Goal: Task Accomplishment & Management: Manage account settings

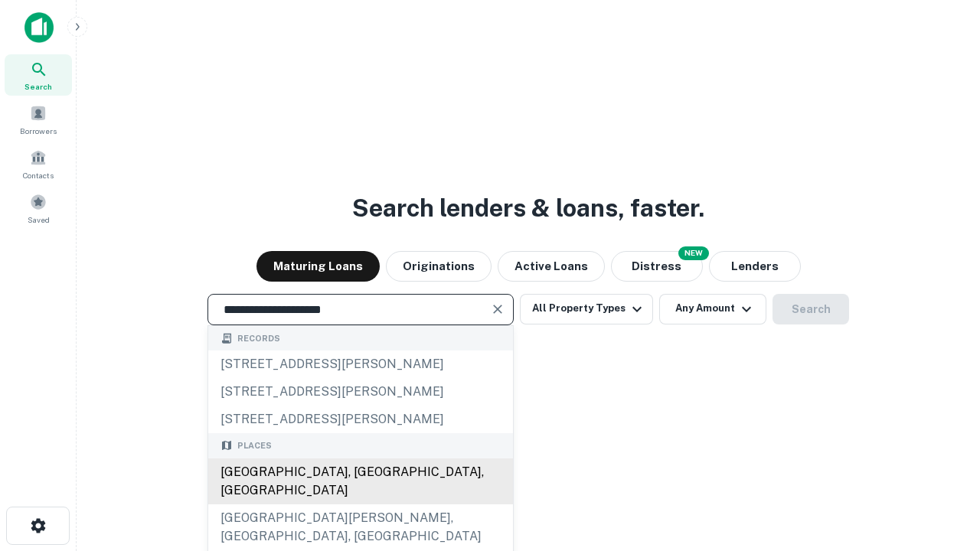
click at [360, 505] on div "Santa Monica, CA, USA" at bounding box center [360, 482] width 305 height 46
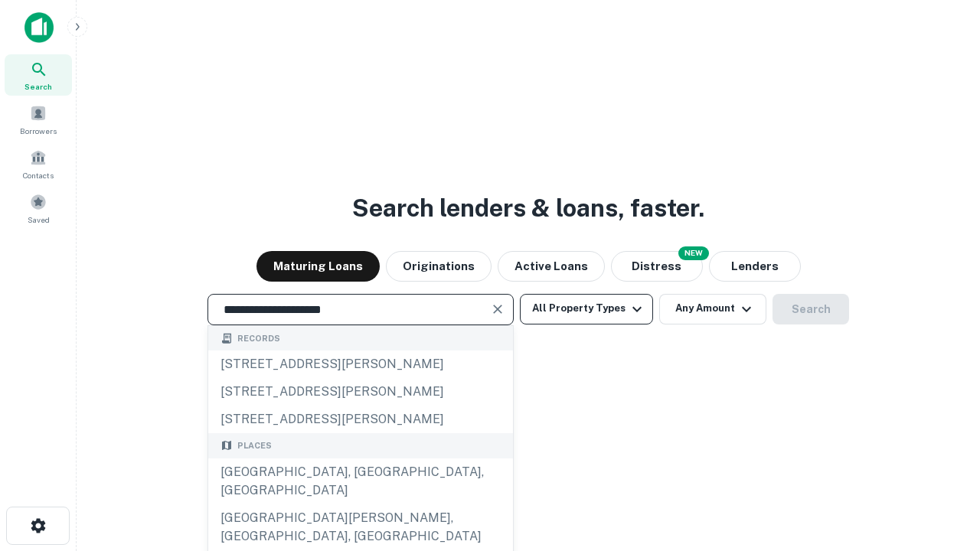
type input "**********"
click at [587, 309] on button "All Property Types" at bounding box center [586, 309] width 133 height 31
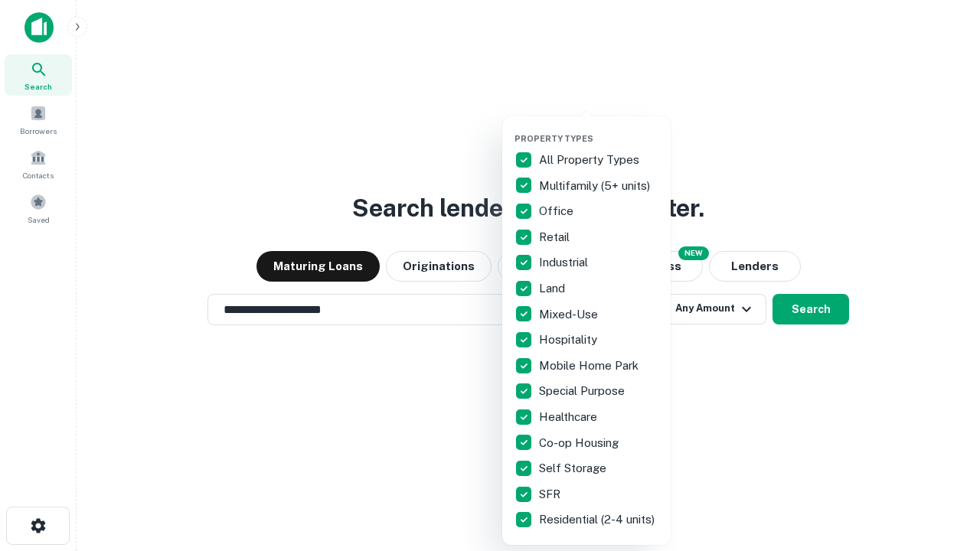
click at [599, 129] on button "button" at bounding box center [599, 129] width 168 height 1
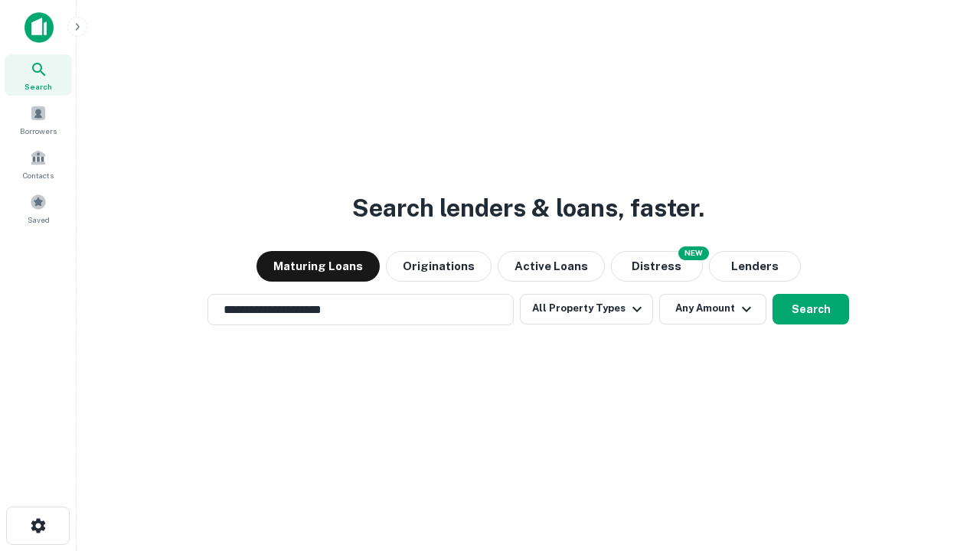
scroll to position [9, 185]
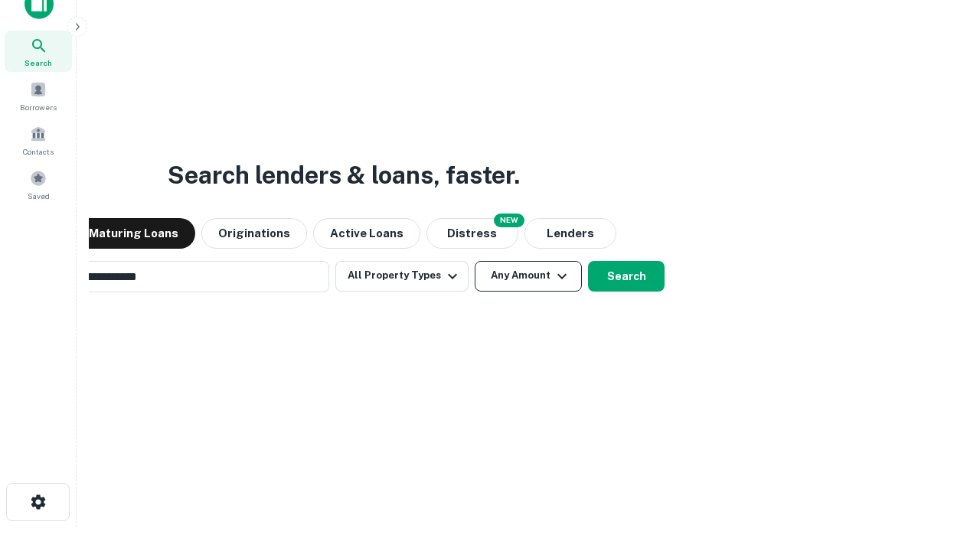
click at [475, 261] on button "Any Amount" at bounding box center [528, 276] width 107 height 31
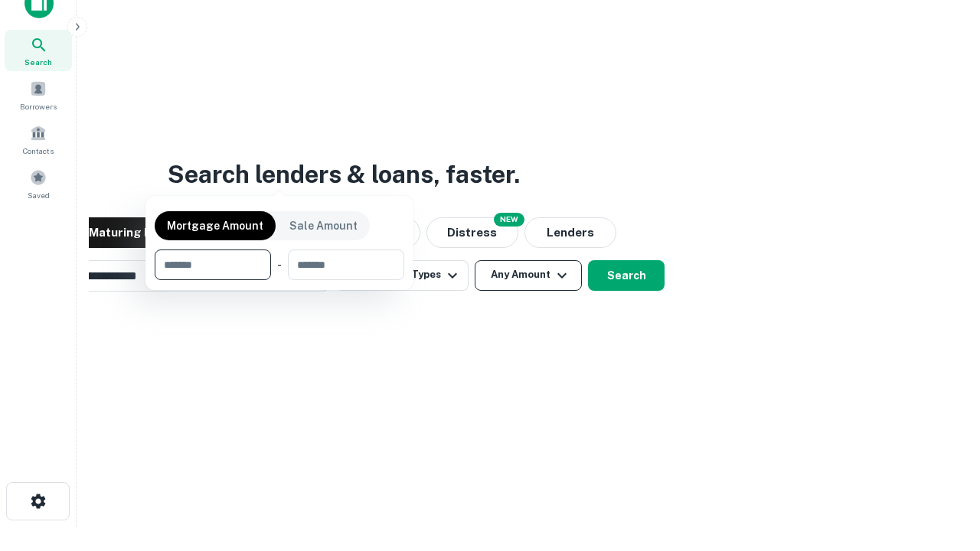
scroll to position [110, 433]
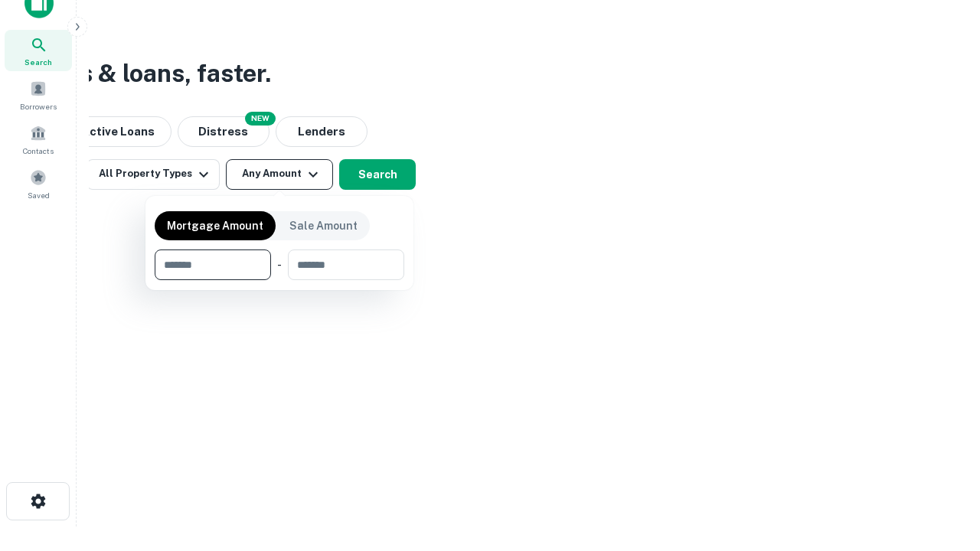
type input "*******"
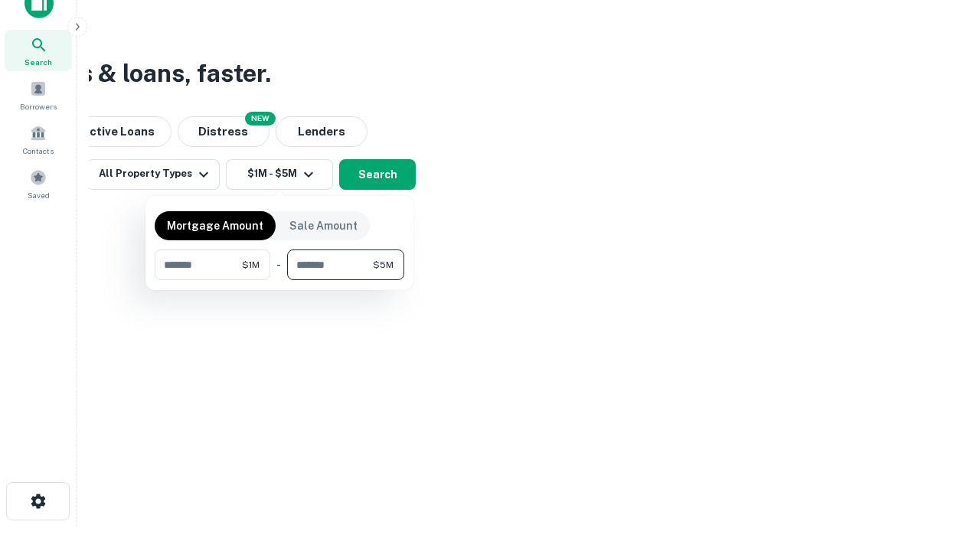
type input "*******"
click at [280, 280] on button "button" at bounding box center [280, 280] width 250 height 1
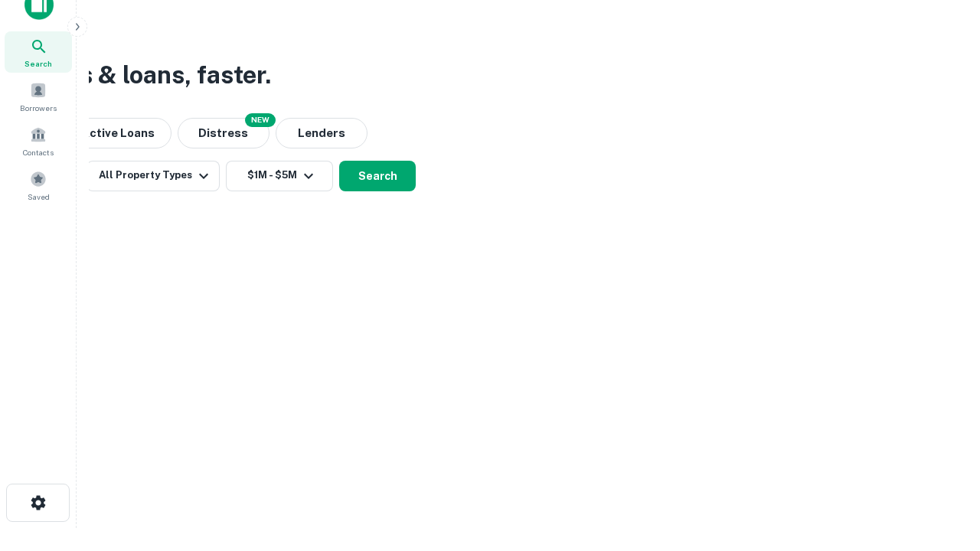
scroll to position [9, 283]
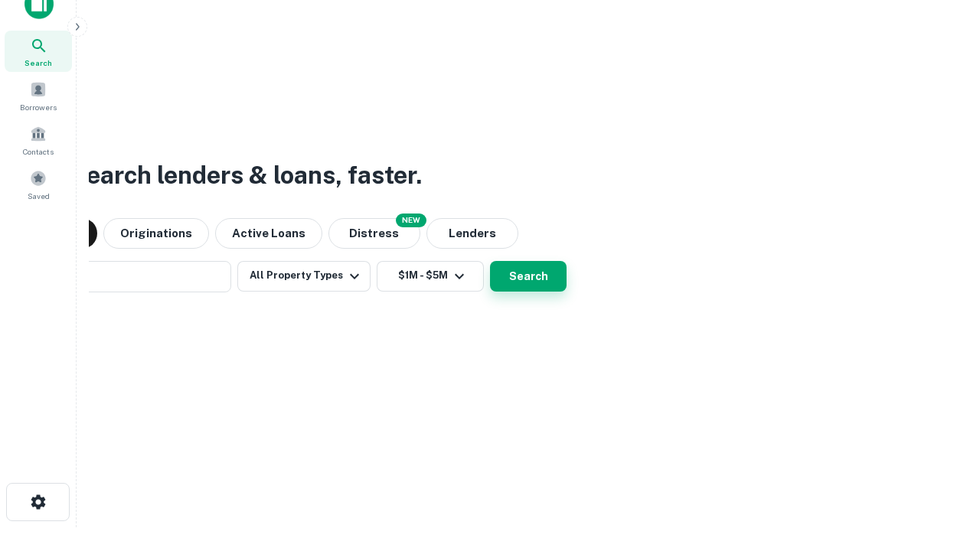
click at [490, 261] on button "Search" at bounding box center [528, 276] width 77 height 31
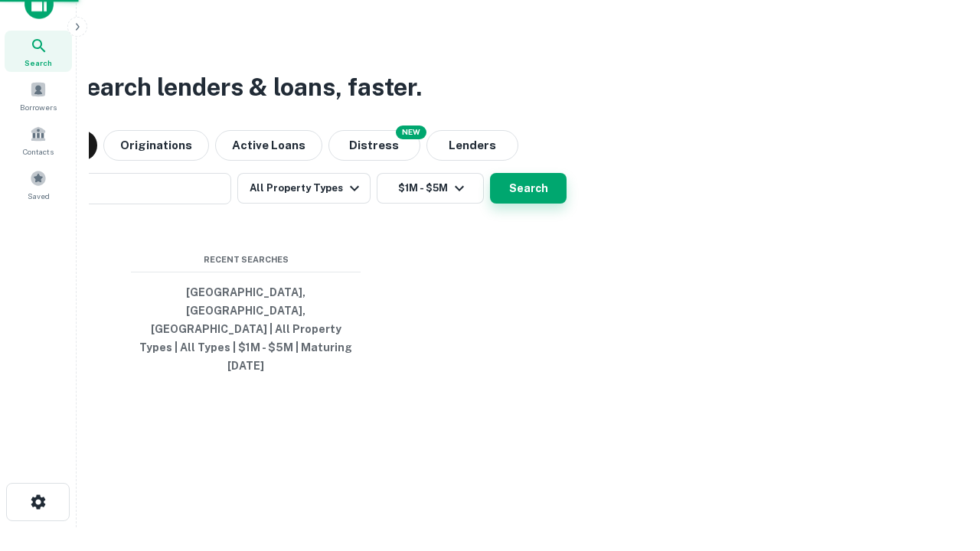
scroll to position [41, 433]
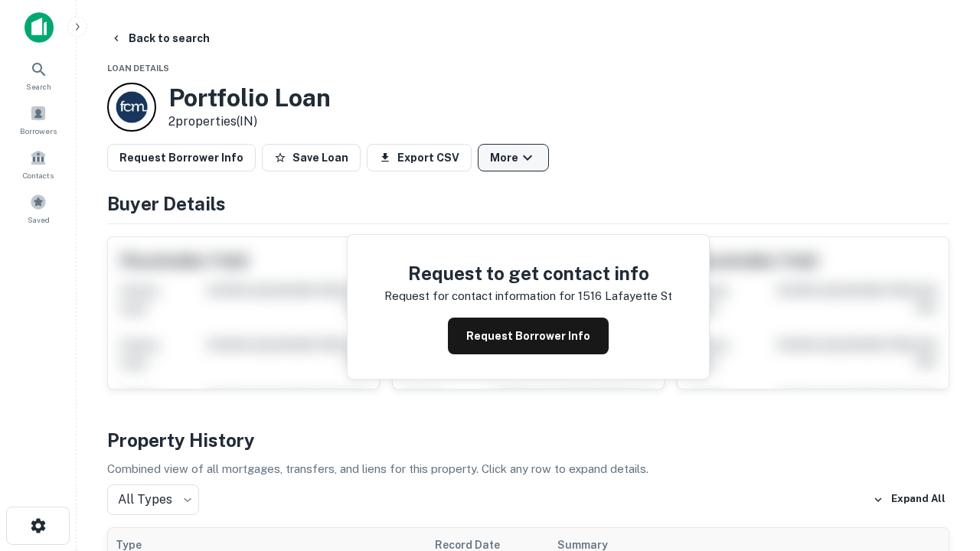
click at [513, 158] on button "More" at bounding box center [513, 158] width 71 height 28
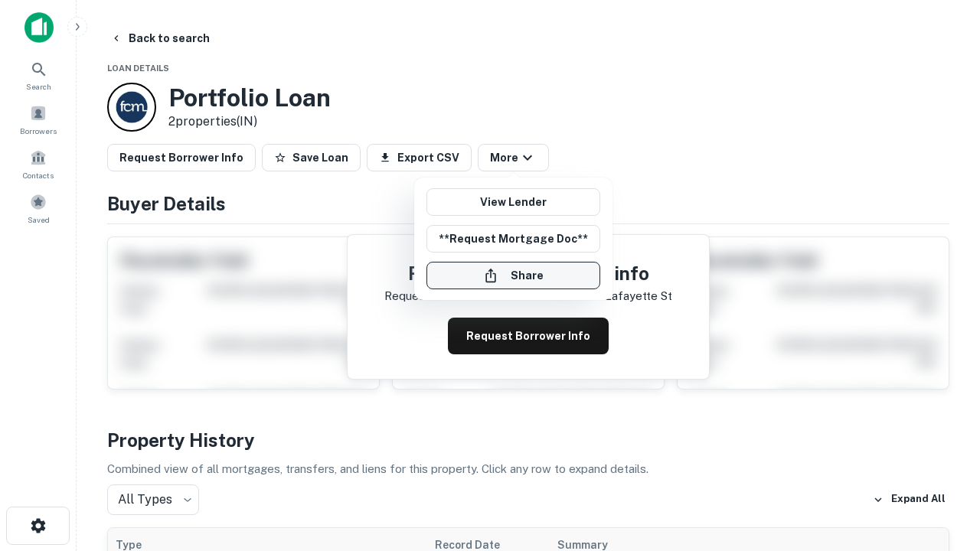
click at [513, 276] on button "Share" at bounding box center [514, 276] width 174 height 28
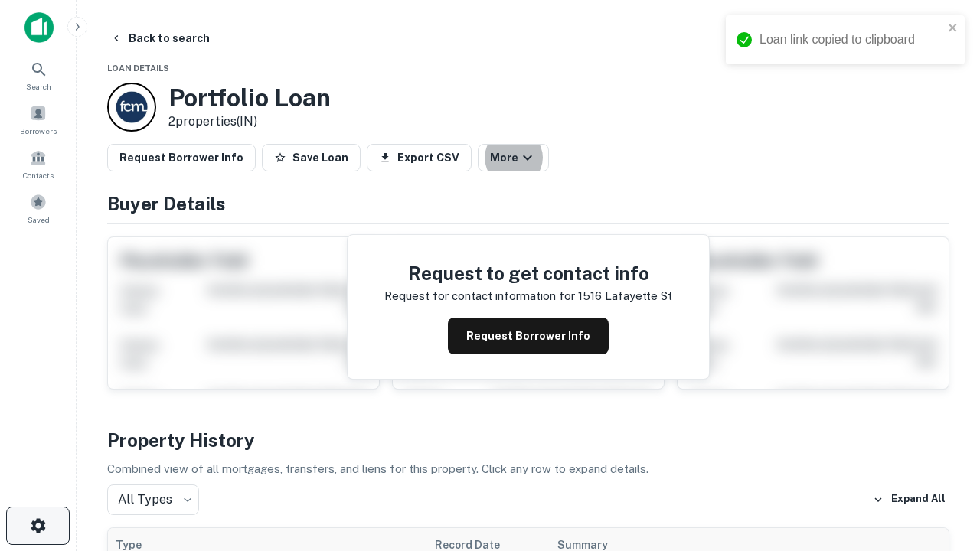
click at [38, 526] on icon "button" at bounding box center [38, 526] width 18 height 18
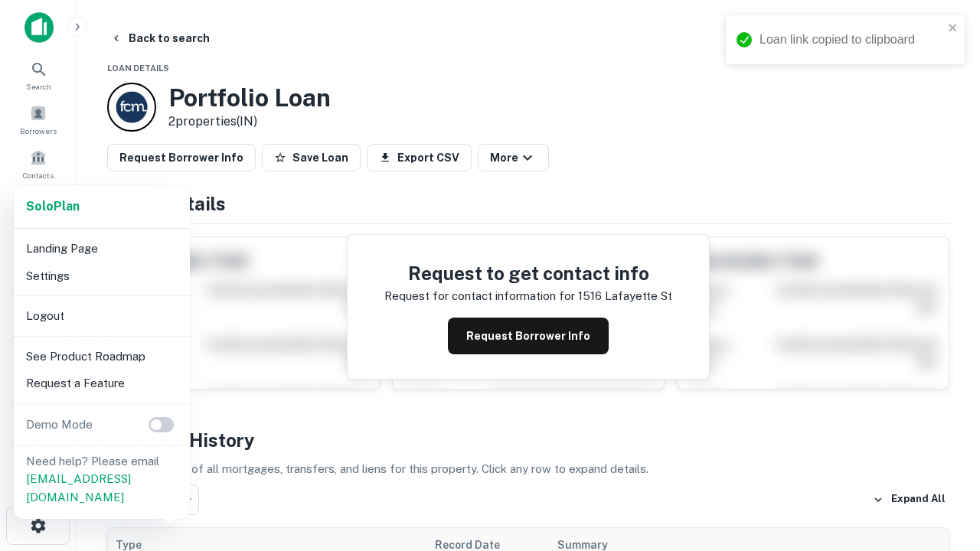
click at [101, 316] on li "Logout" at bounding box center [102, 317] width 164 height 28
